Goal: Information Seeking & Learning: Check status

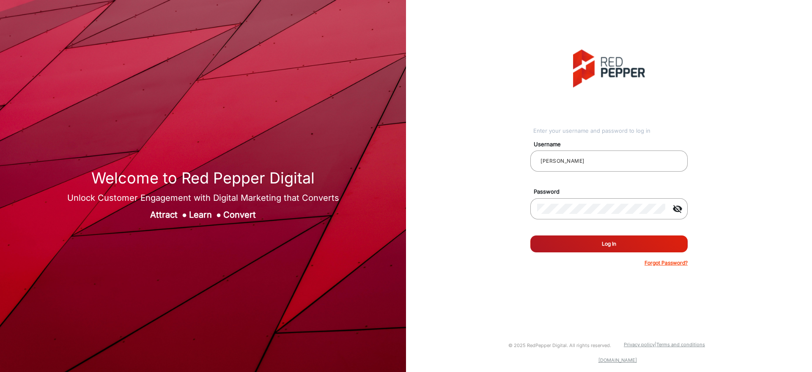
click at [589, 233] on form "Username [PERSON_NAME] Password visibility_off Remember me Log In Forgot Passwo…" at bounding box center [608, 200] width 157 height 131
click at [591, 241] on button "Log In" at bounding box center [608, 243] width 157 height 17
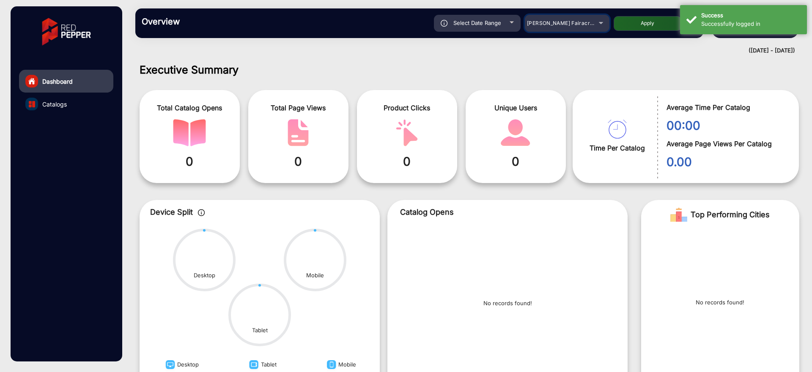
click at [551, 15] on mat-select "[PERSON_NAME] Fairacre Farms" at bounding box center [567, 23] width 85 height 17
click at [552, 23] on span "[PERSON_NAME] Fairacre Farms" at bounding box center [569, 23] width 84 height 6
click at [552, 23] on div at bounding box center [406, 186] width 812 height 372
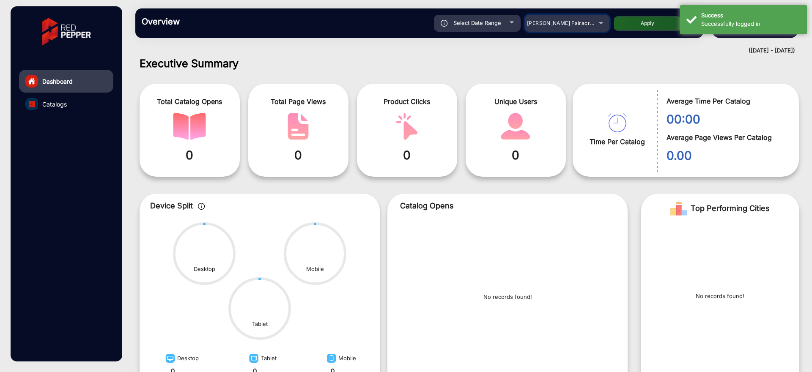
click at [563, 29] on mat-select "[PERSON_NAME] Fairacre Farms" at bounding box center [567, 23] width 85 height 17
click at [569, 22] on span "[PERSON_NAME] Fairacre Farms" at bounding box center [569, 23] width 84 height 6
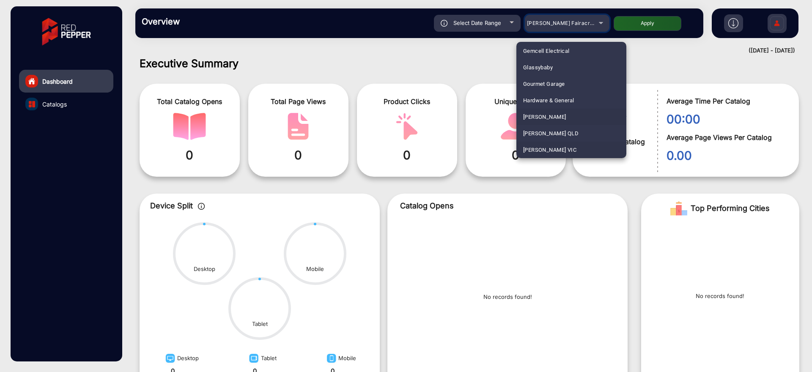
scroll to position [1255, 0]
click at [558, 137] on span "[PERSON_NAME] VIC" at bounding box center [549, 133] width 53 height 16
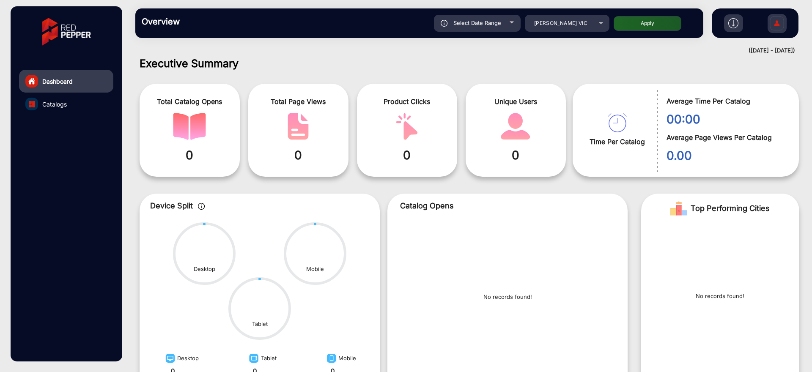
click at [634, 31] on div "Select Date Range [DATE] [DATE] – [DATE] [DATE] [PERSON_NAME] VIC Apply" at bounding box center [447, 23] width 500 height 17
click at [640, 20] on button "Apply" at bounding box center [647, 23] width 68 height 15
type input "[DATE]"
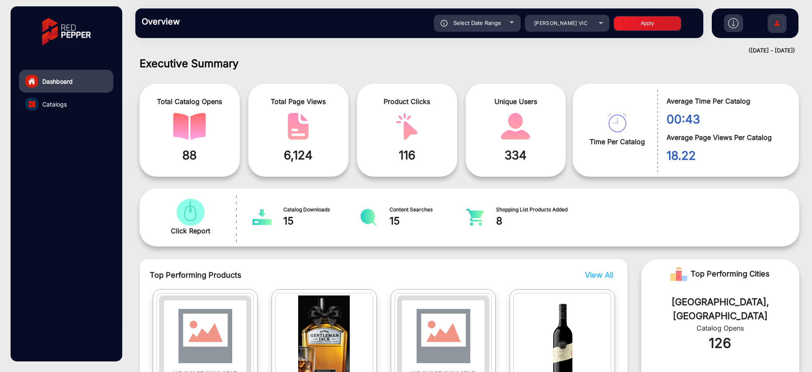
click at [510, 21] on div "Select Date Range" at bounding box center [477, 23] width 87 height 17
type input "[DATE]"
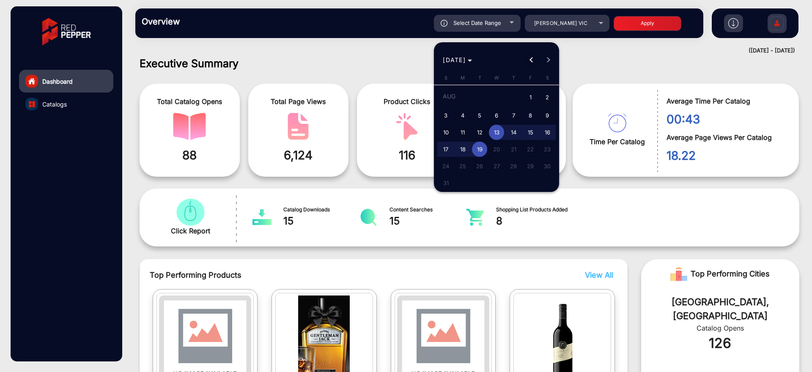
click at [533, 60] on button "Previous month" at bounding box center [531, 60] width 17 height 17
click at [532, 59] on button "Previous month" at bounding box center [531, 60] width 17 height 17
click at [520, 92] on button "1" at bounding box center [513, 97] width 17 height 19
type input "[DATE]"
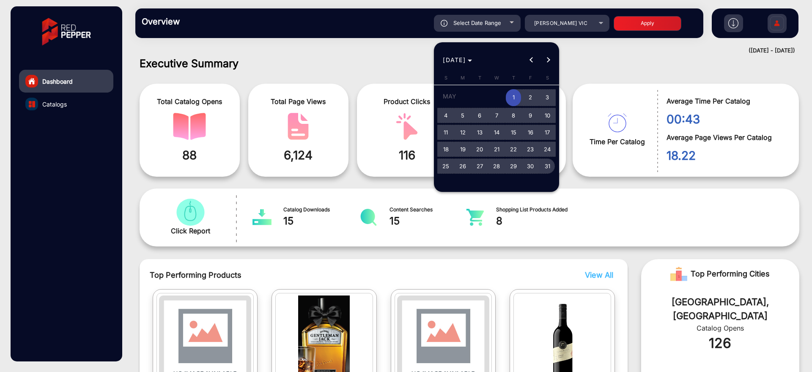
click at [546, 168] on span "31" at bounding box center [546, 166] width 15 height 15
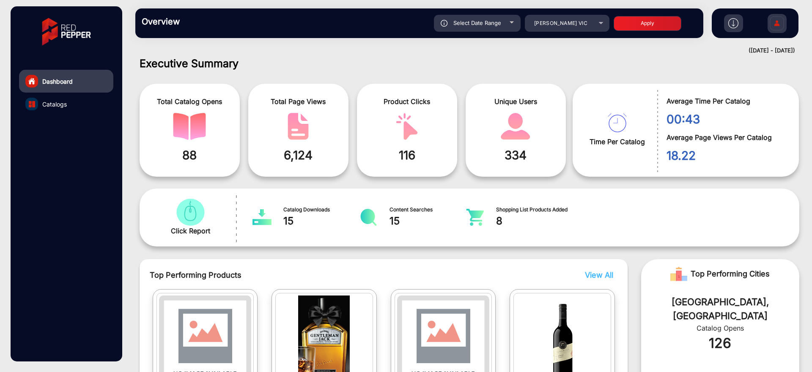
type input "[DATE]"
click at [648, 22] on button "Apply" at bounding box center [647, 23] width 68 height 15
type input "[DATE]"
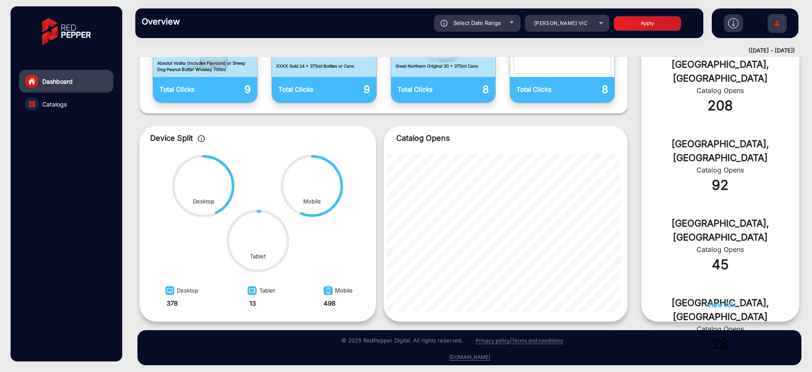
scroll to position [327, 0]
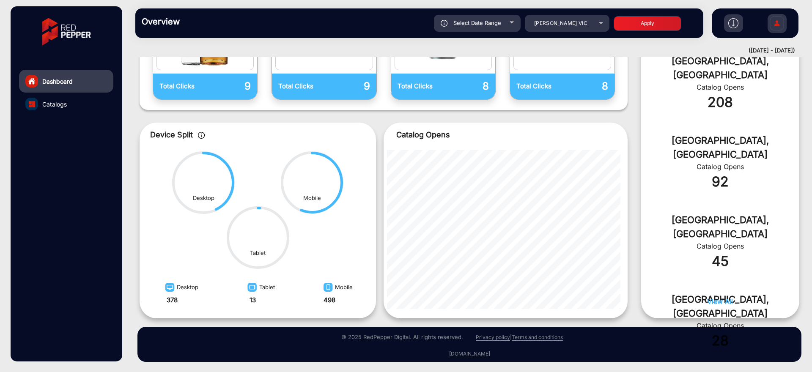
click at [82, 110] on link "Catalogs" at bounding box center [66, 104] width 94 height 23
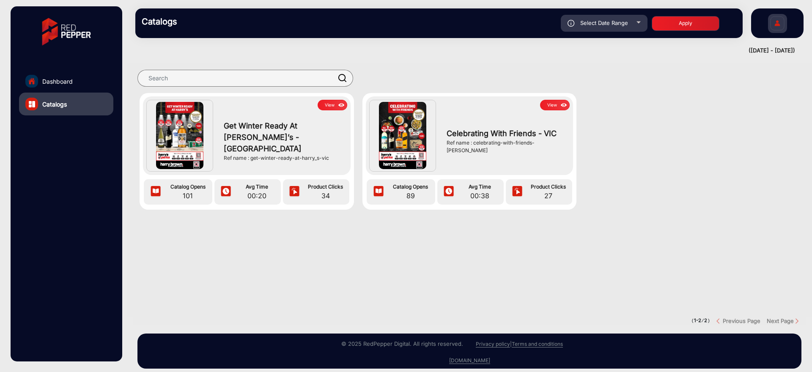
click at [333, 108] on button "View" at bounding box center [332, 105] width 30 height 11
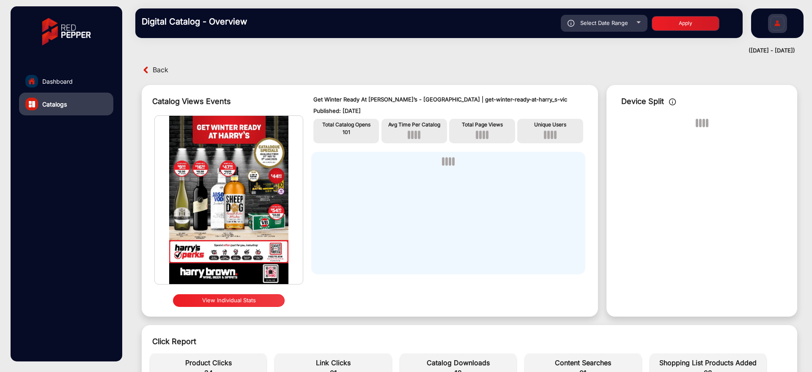
click at [339, 107] on p "Published: [DATE]" at bounding box center [448, 111] width 270 height 8
click at [340, 107] on p "Published: [DATE]" at bounding box center [448, 111] width 270 height 8
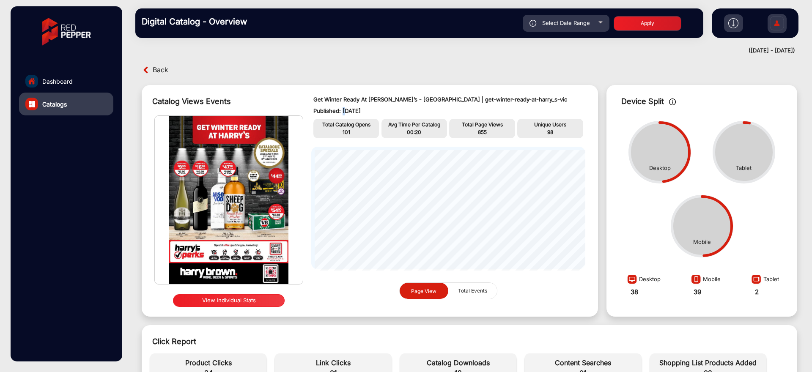
click at [260, 303] on button "View Individual Stats" at bounding box center [229, 300] width 112 height 13
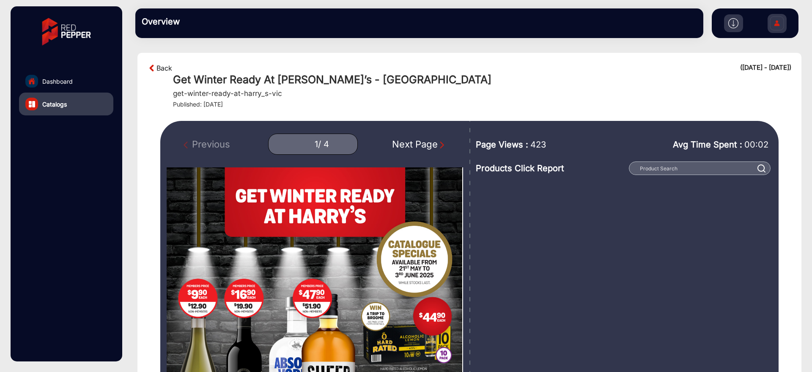
click at [163, 71] on link "Back" at bounding box center [164, 68] width 16 height 10
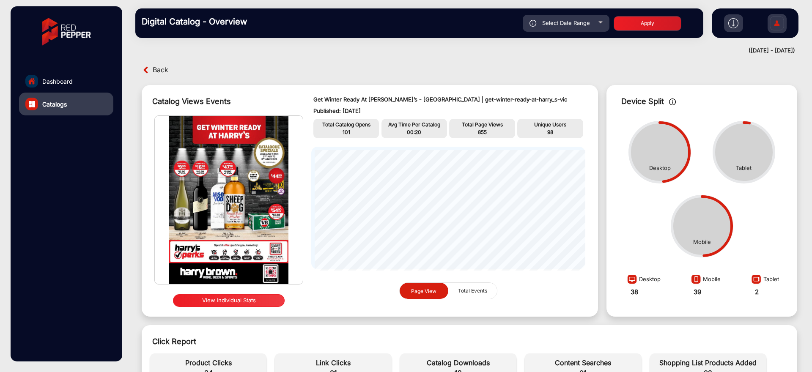
click at [164, 65] on span "Back" at bounding box center [161, 69] width 16 height 13
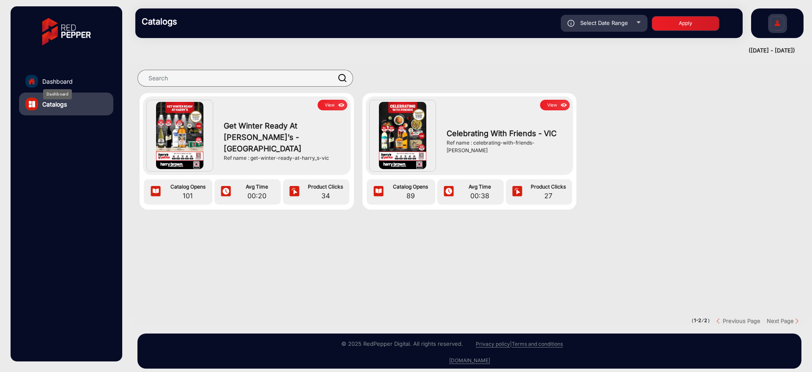
click at [60, 78] on span "Dashboard" at bounding box center [57, 81] width 30 height 9
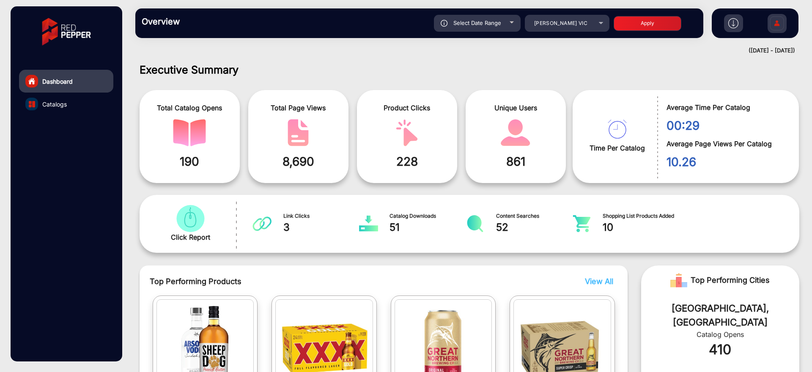
scroll to position [327, 0]
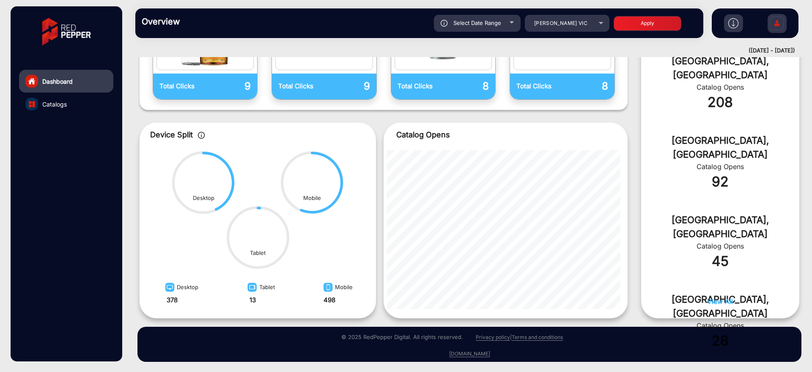
click at [722, 304] on span "View All" at bounding box center [720, 301] width 26 height 8
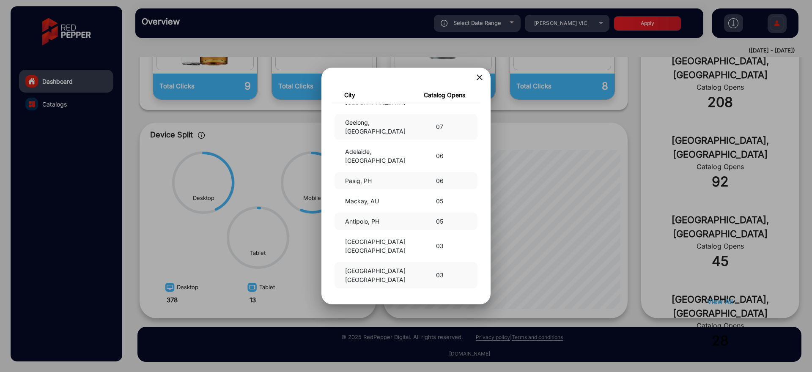
scroll to position [0, 0]
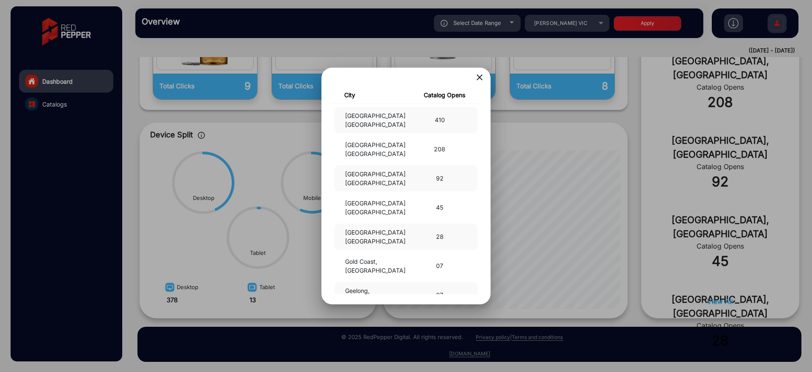
click at [481, 73] on mat-icon "close" at bounding box center [479, 77] width 10 height 10
